Goal: Task Accomplishment & Management: Manage account settings

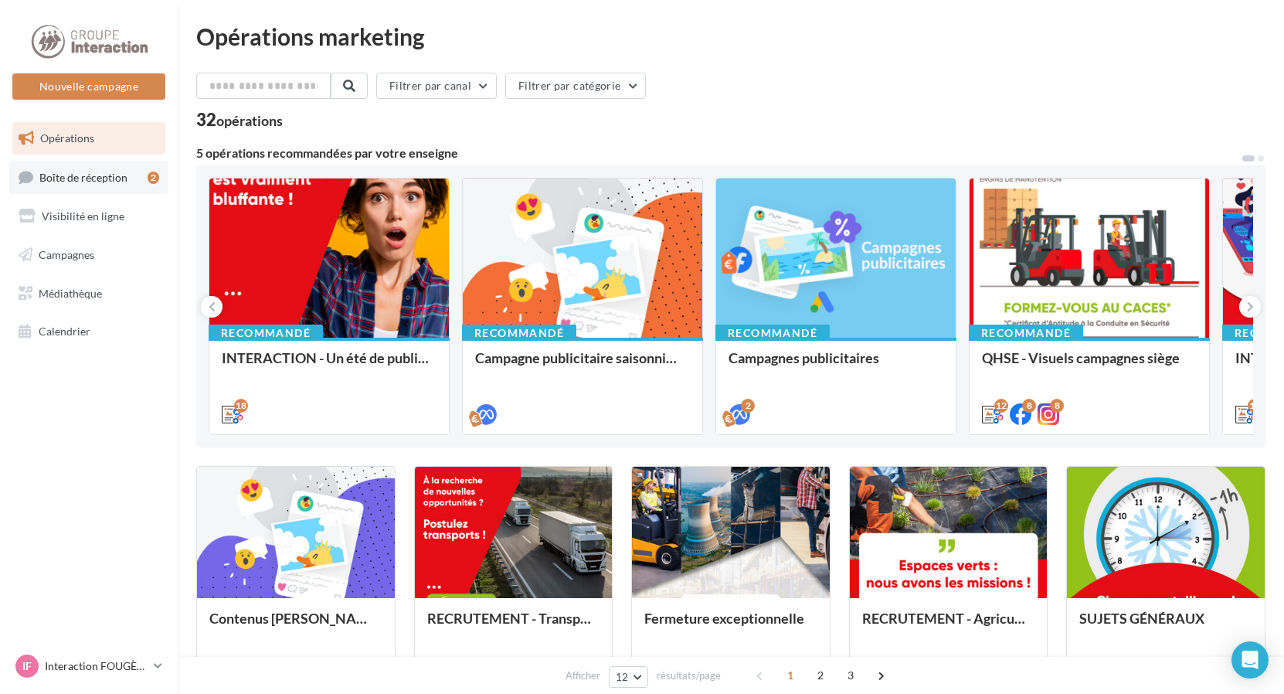
click at [99, 179] on span "Boîte de réception" at bounding box center [83, 176] width 88 height 13
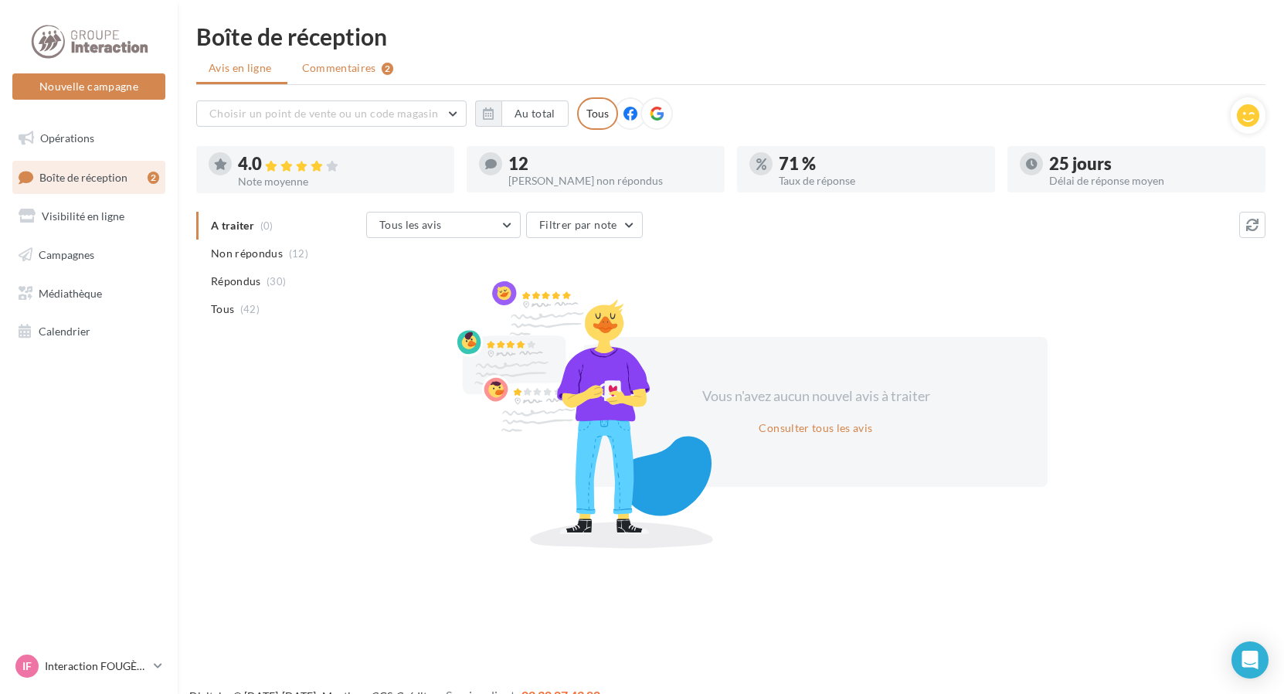
click at [362, 60] on span "Commentaires" at bounding box center [339, 67] width 74 height 15
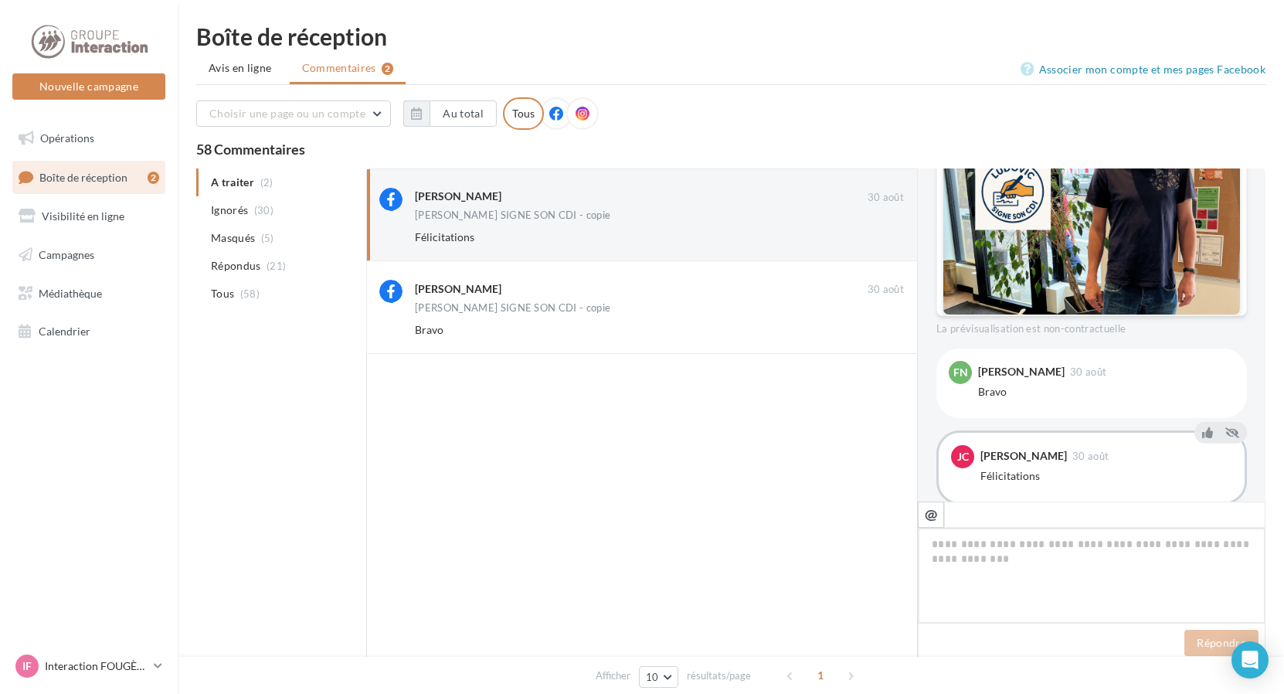
scroll to position [376, 0]
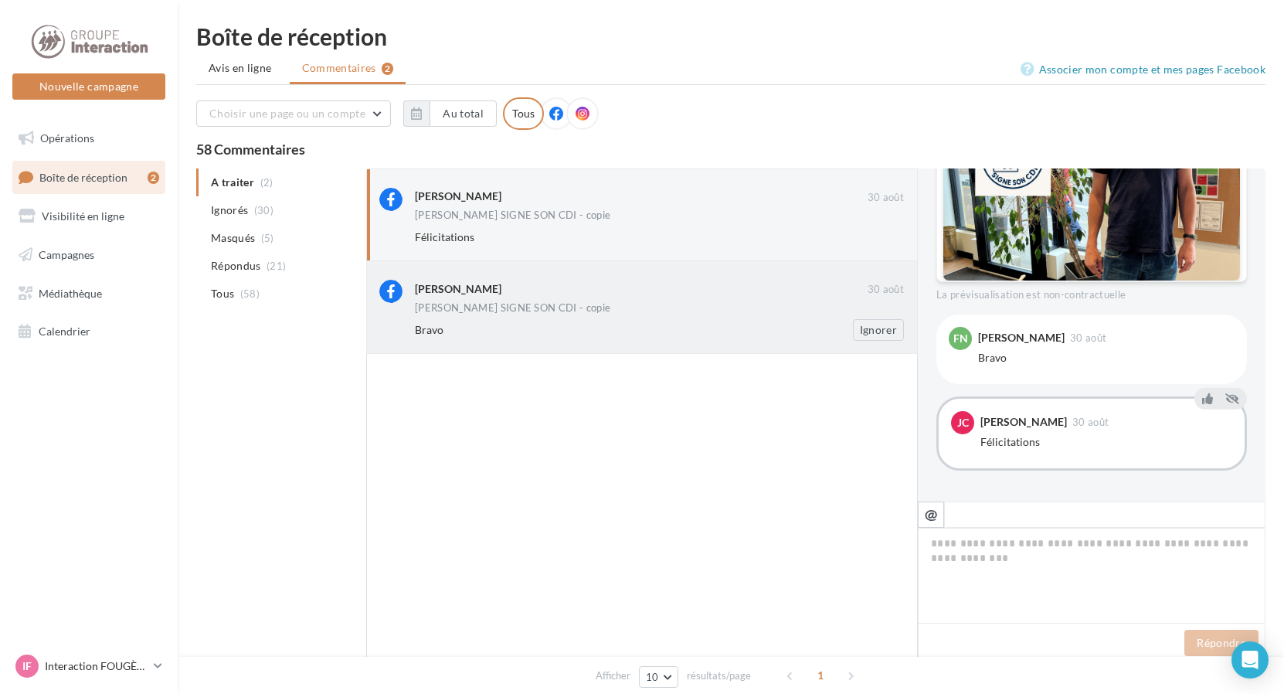
click at [457, 294] on div "[PERSON_NAME]" at bounding box center [458, 288] width 87 height 15
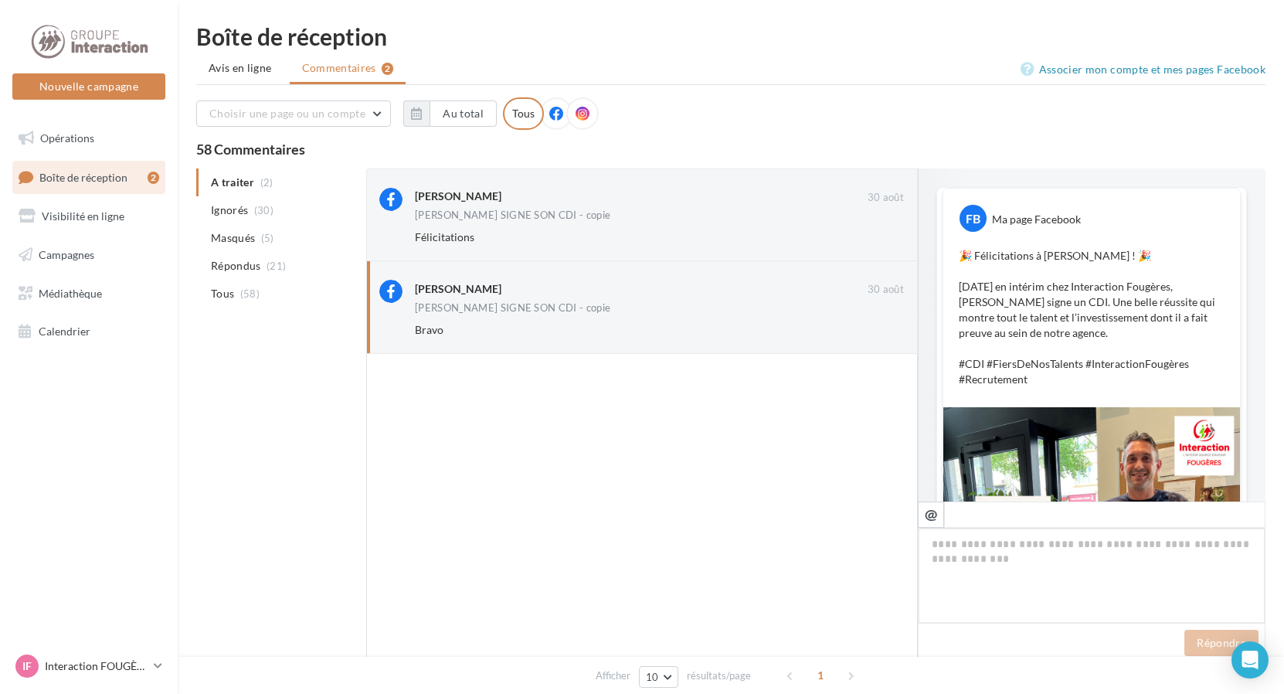
scroll to position [312, 0]
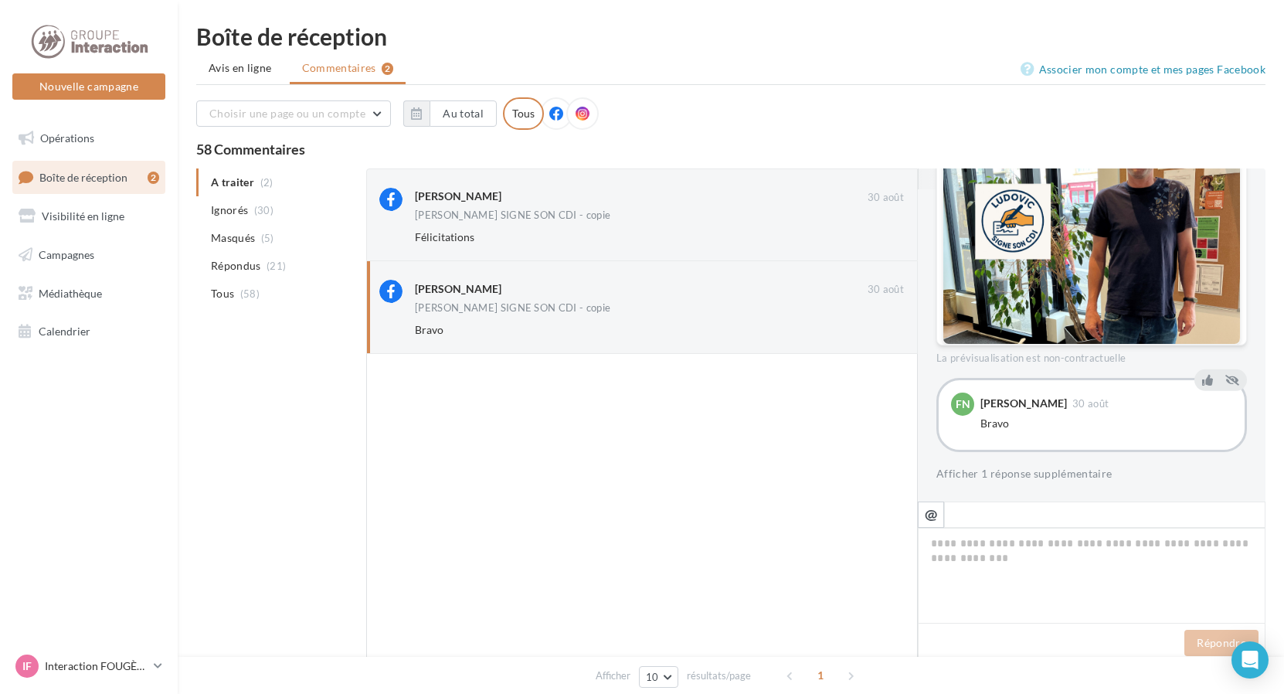
click at [230, 180] on ul "A traiter (2) Ignorés (30) [GEOGRAPHIC_DATA] (5) Répondus (21) Tous (58)" at bounding box center [278, 237] width 164 height 139
click at [233, 291] on span "Tous" at bounding box center [222, 293] width 23 height 15
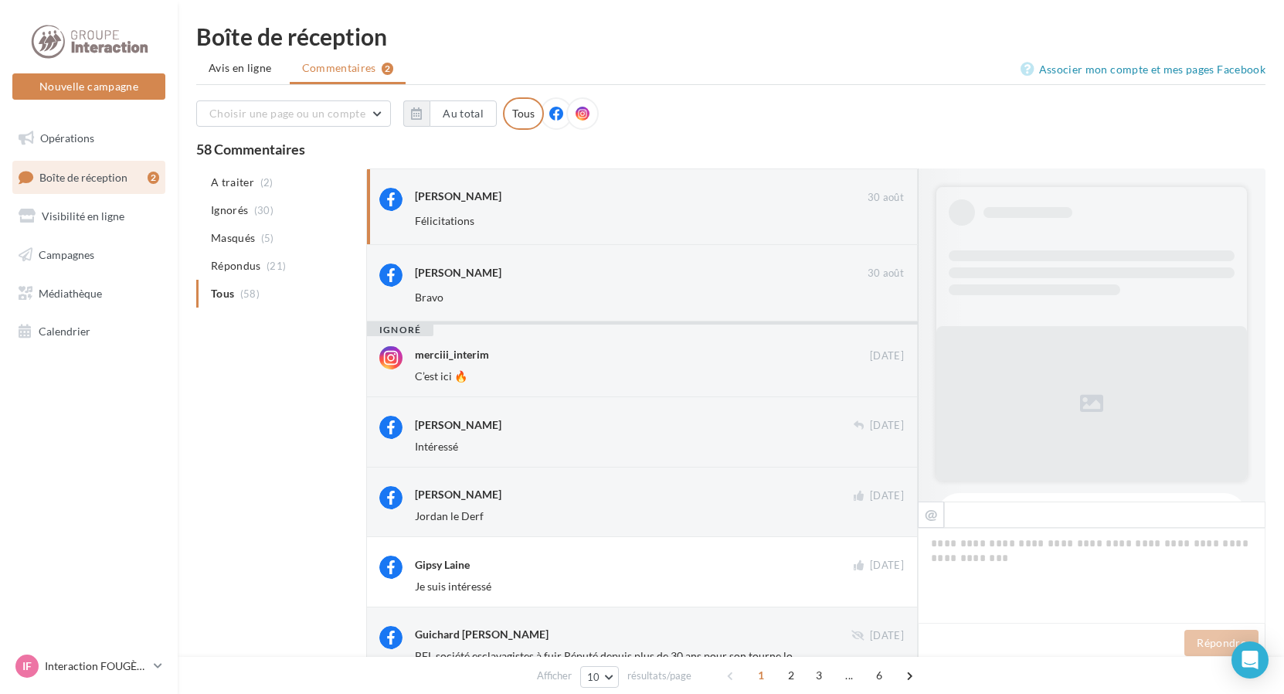
scroll to position [1, 0]
click at [247, 267] on span "Répondus" at bounding box center [236, 264] width 50 height 15
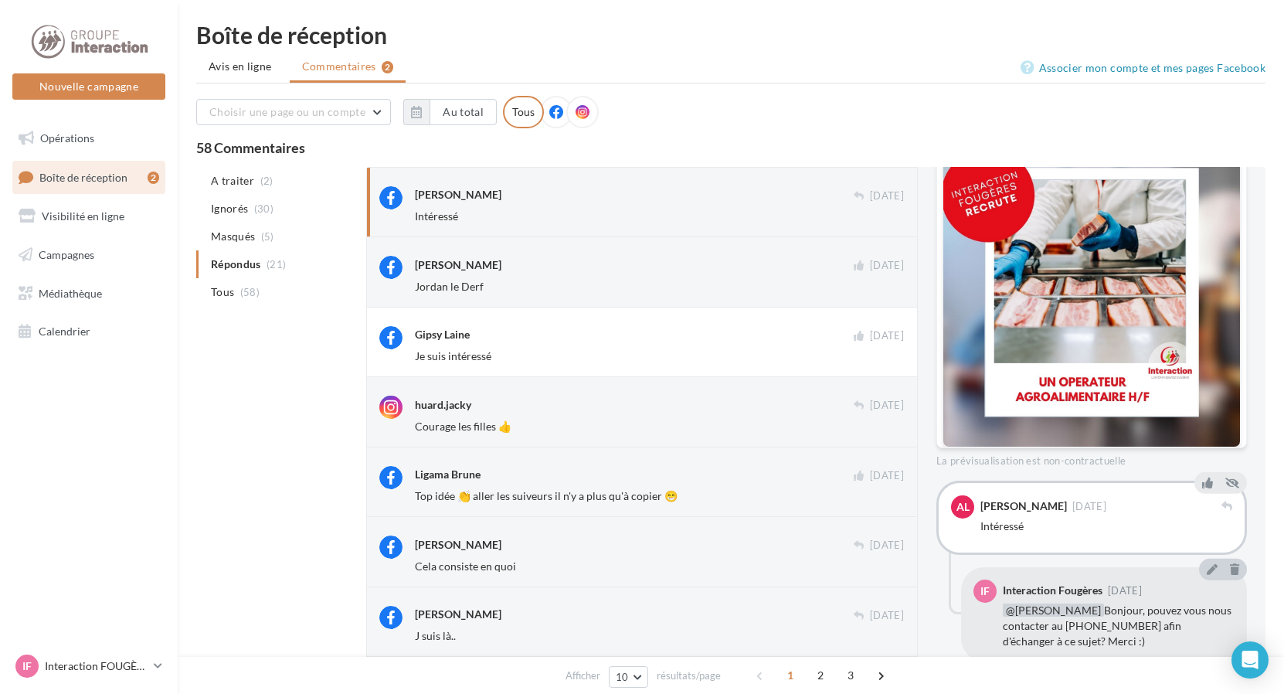
scroll to position [0, 0]
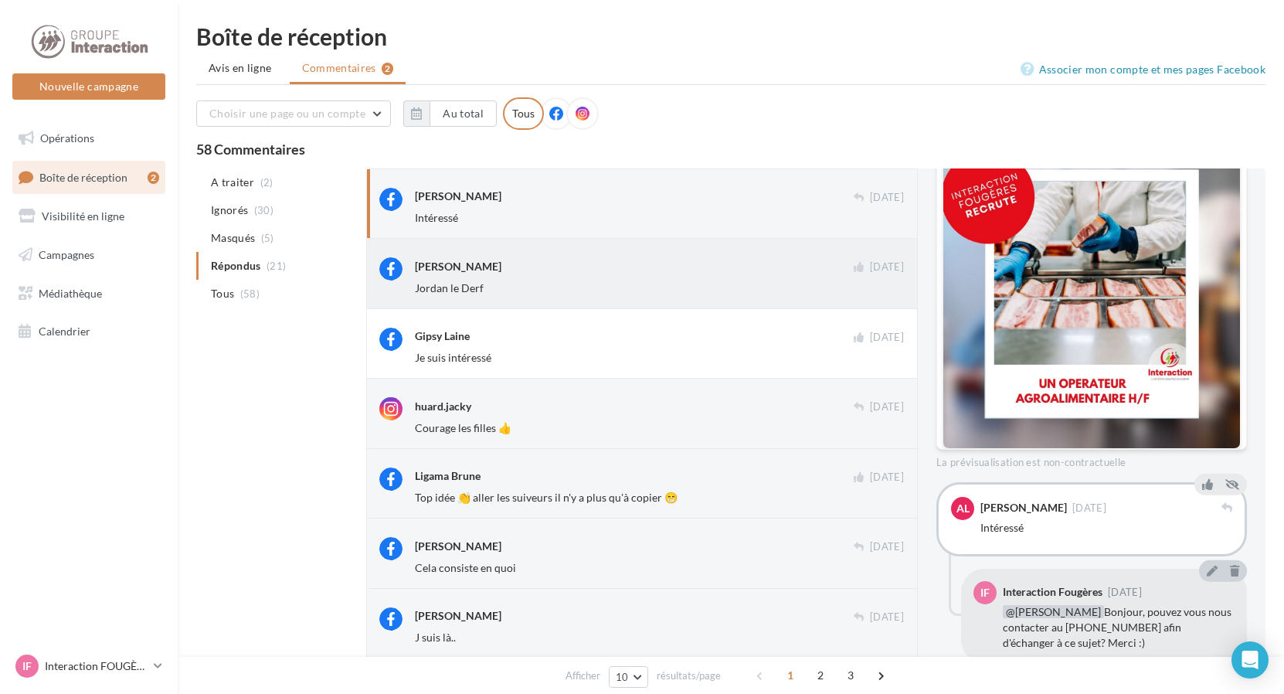
click at [440, 278] on div "[PERSON_NAME] [DATE] Jordan le Derf" at bounding box center [659, 276] width 489 height 38
click at [440, 274] on div "[PERSON_NAME]" at bounding box center [458, 266] width 87 height 15
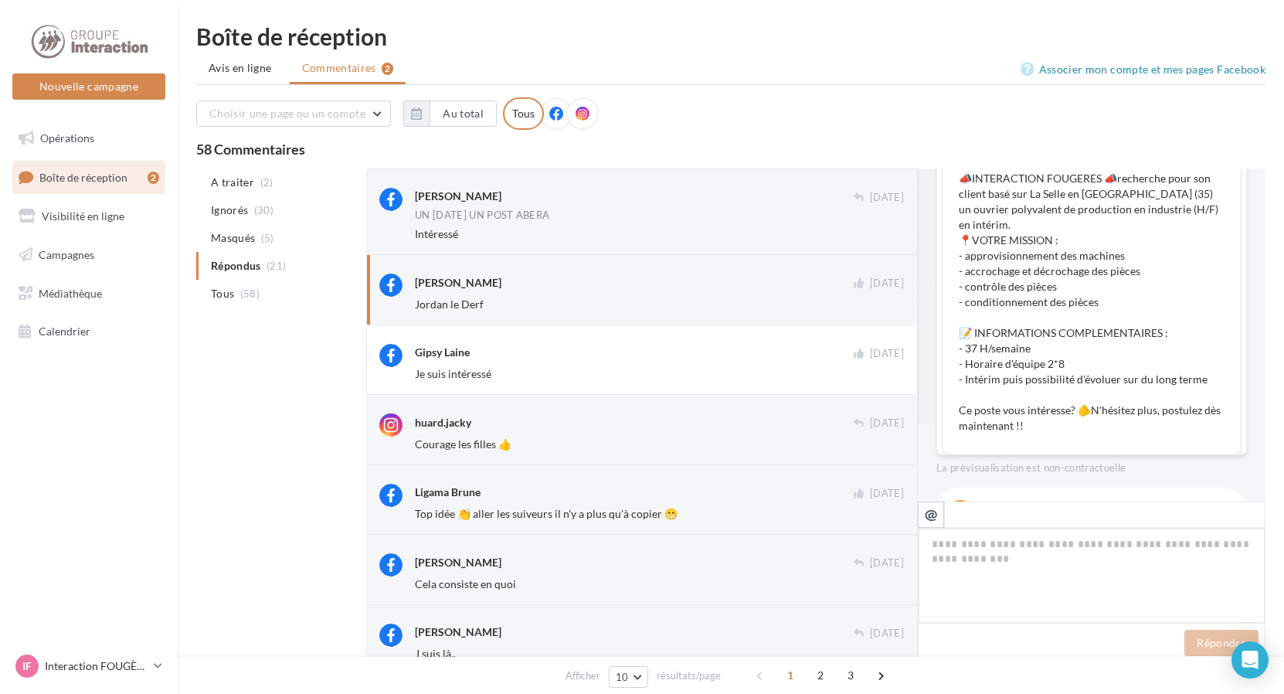
scroll to position [232, 0]
